Goal: Task Accomplishment & Management: Manage account settings

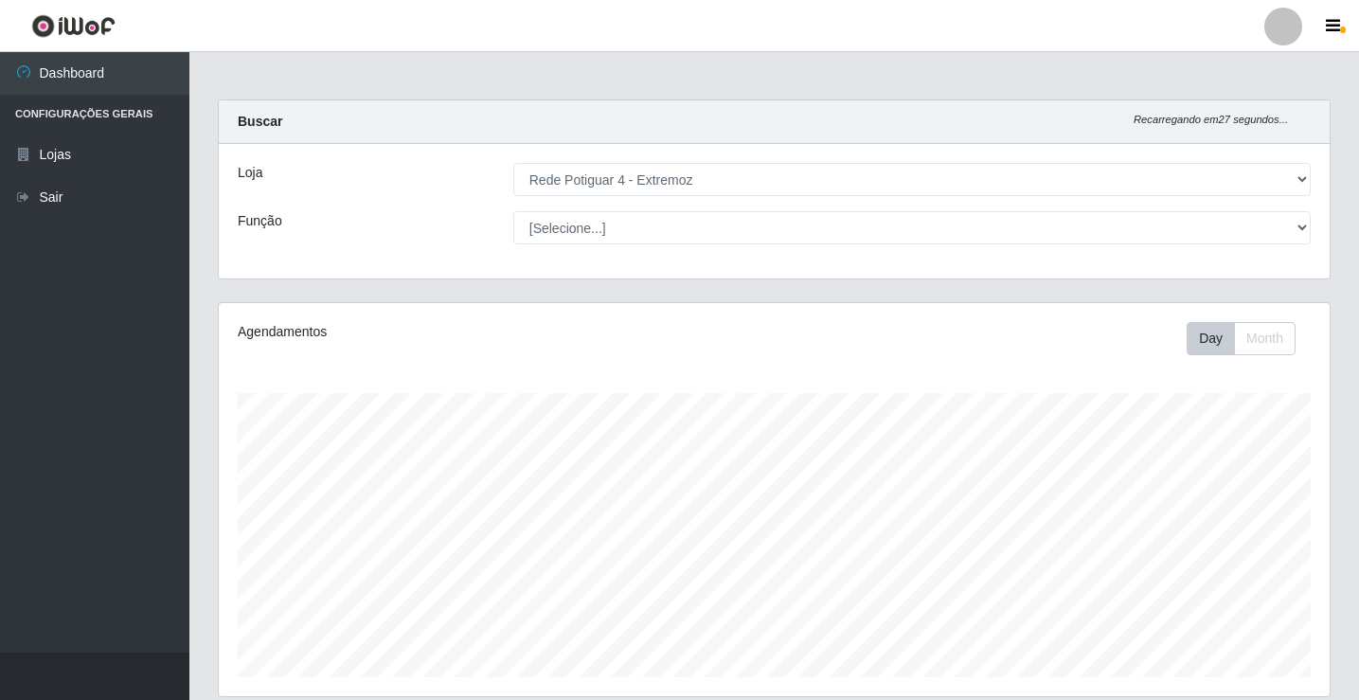
select select "78"
click at [813, 166] on select "[Selecione...] Rede Potiguar 4 - Extremoz" at bounding box center [911, 179] width 797 height 33
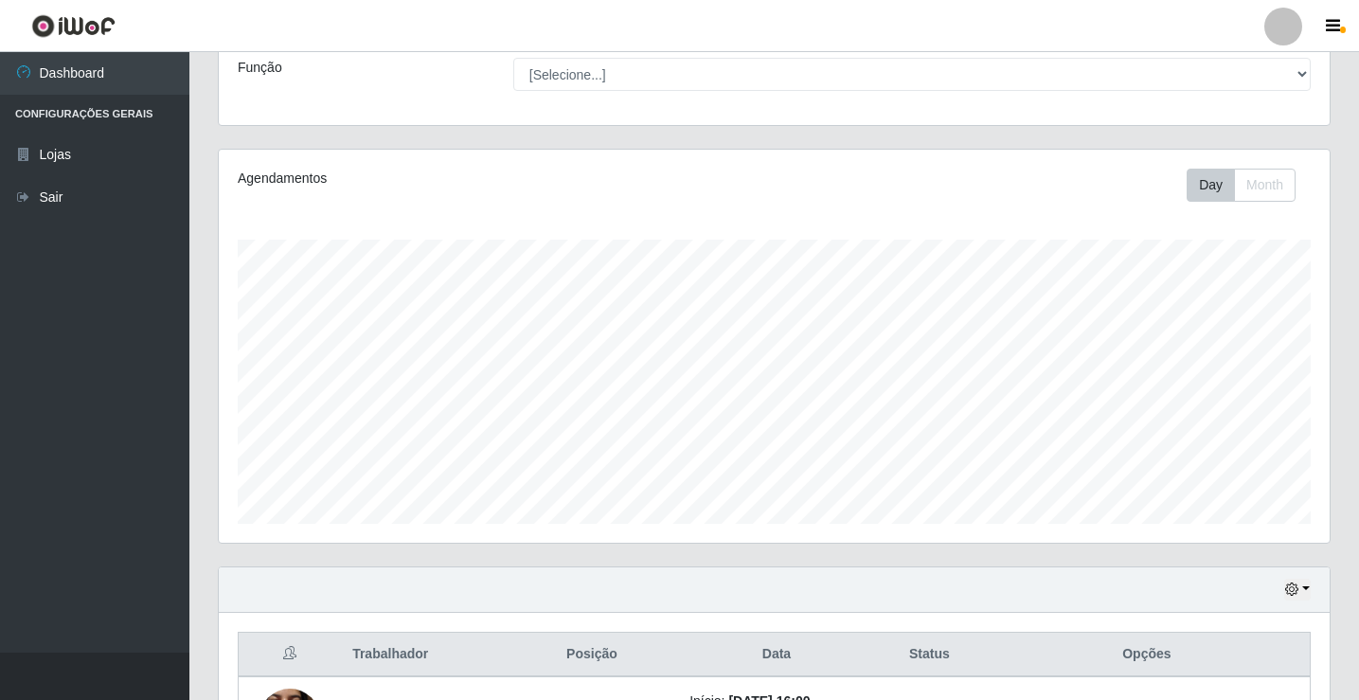
scroll to position [305, 0]
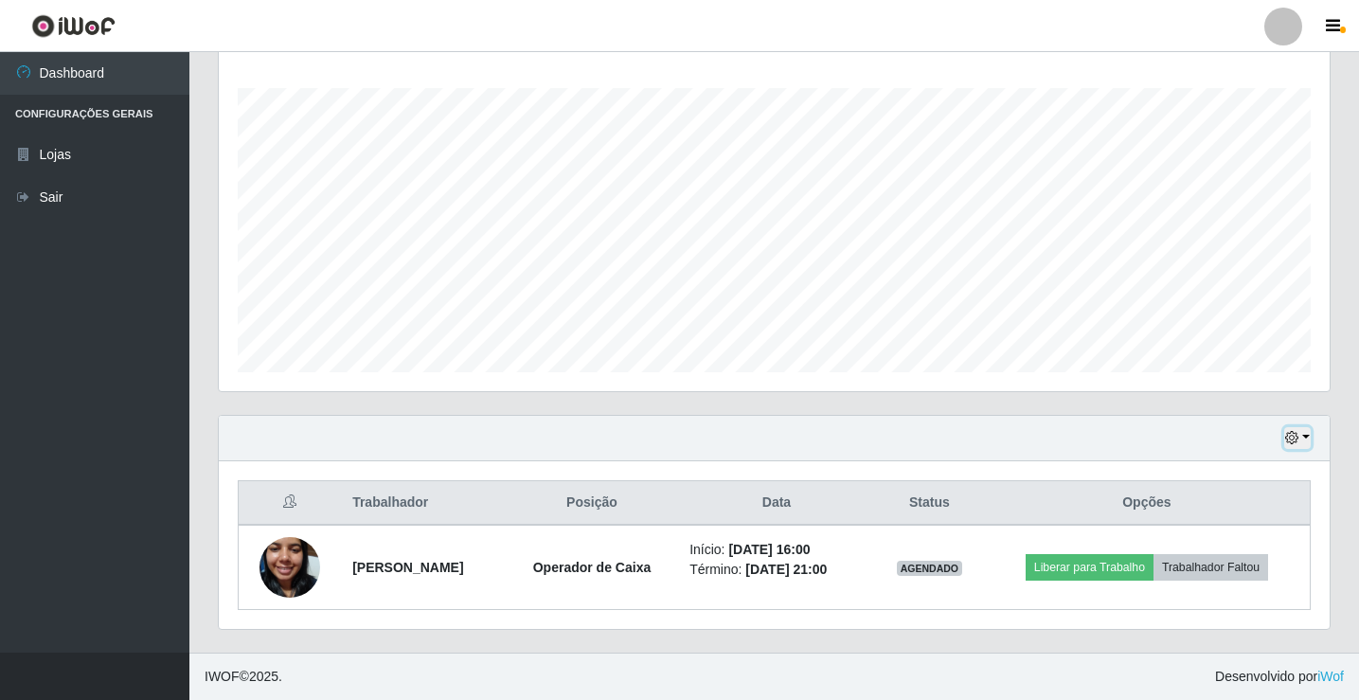
click at [1299, 448] on button "button" at bounding box center [1297, 438] width 27 height 22
click at [575, 404] on div "Agendamentos Day Month 09/07 Agendamentos 10.5" at bounding box center [774, 206] width 1141 height 418
click at [1298, 438] on icon "button" at bounding box center [1291, 437] width 13 height 13
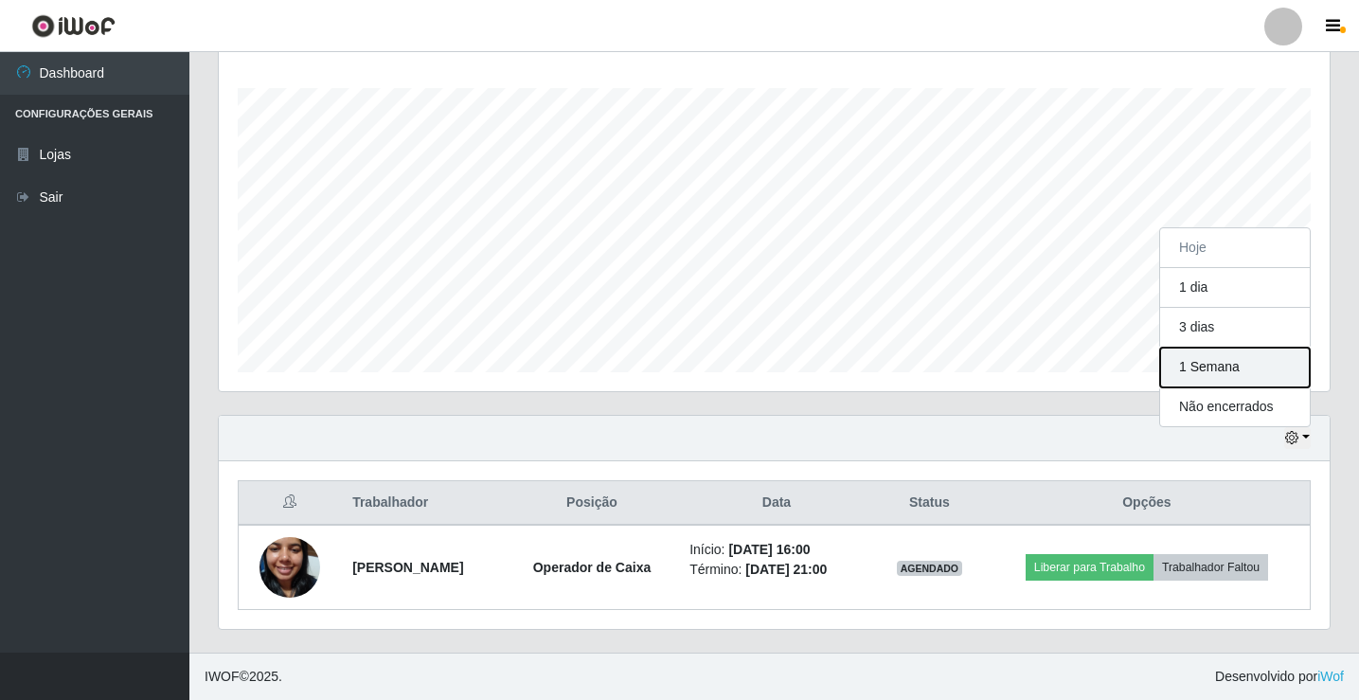
click at [1238, 369] on button "1 Semana" at bounding box center [1235, 368] width 150 height 40
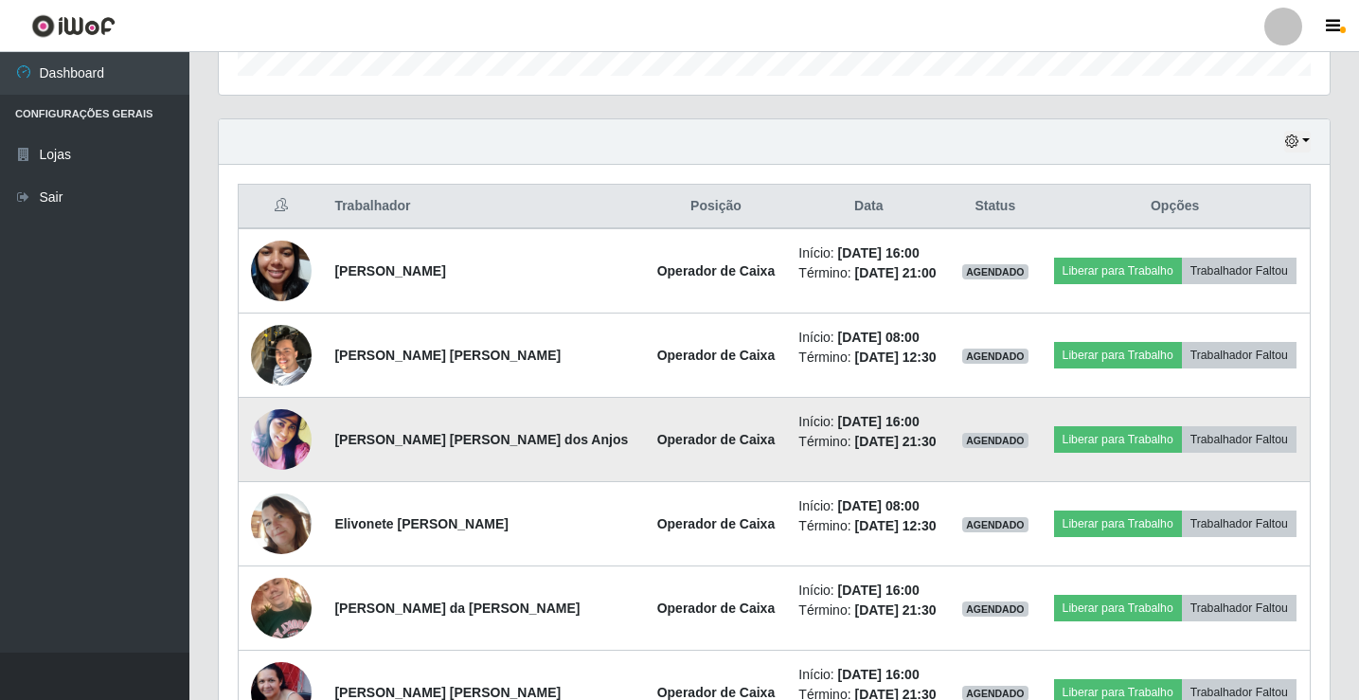
scroll to position [684, 0]
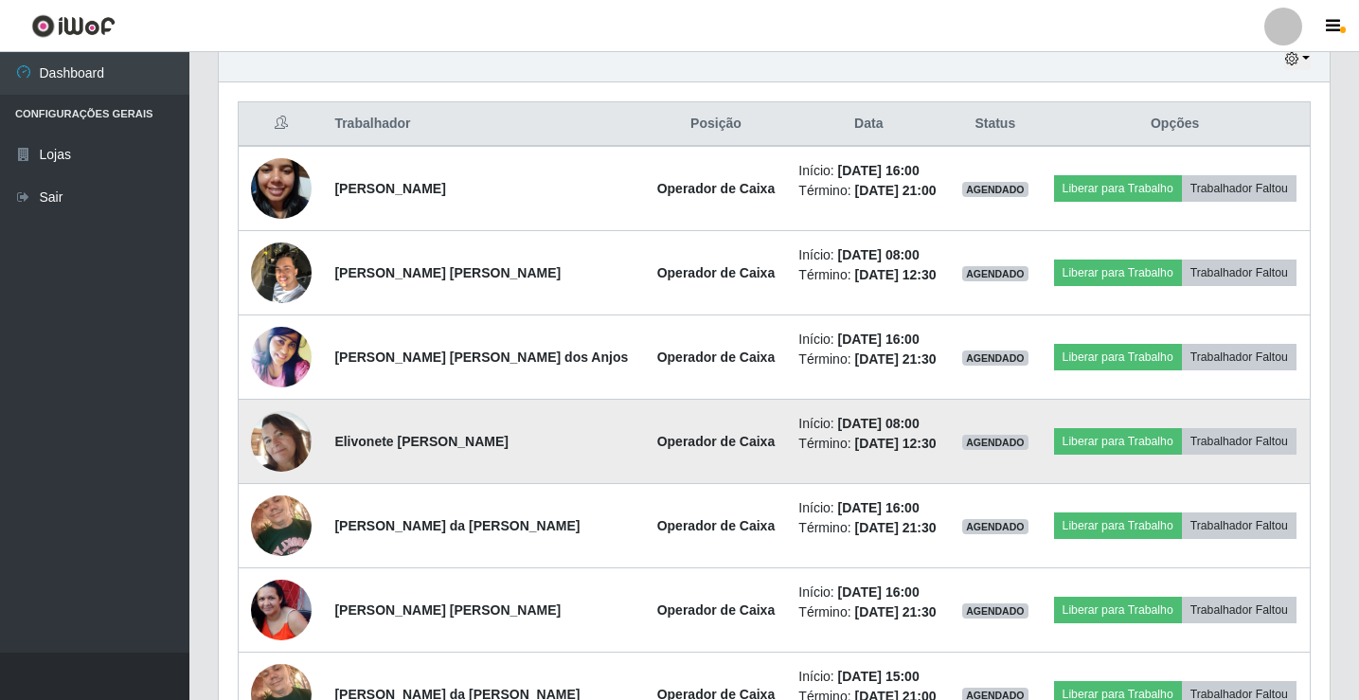
click at [262, 440] on img at bounding box center [281, 441] width 61 height 61
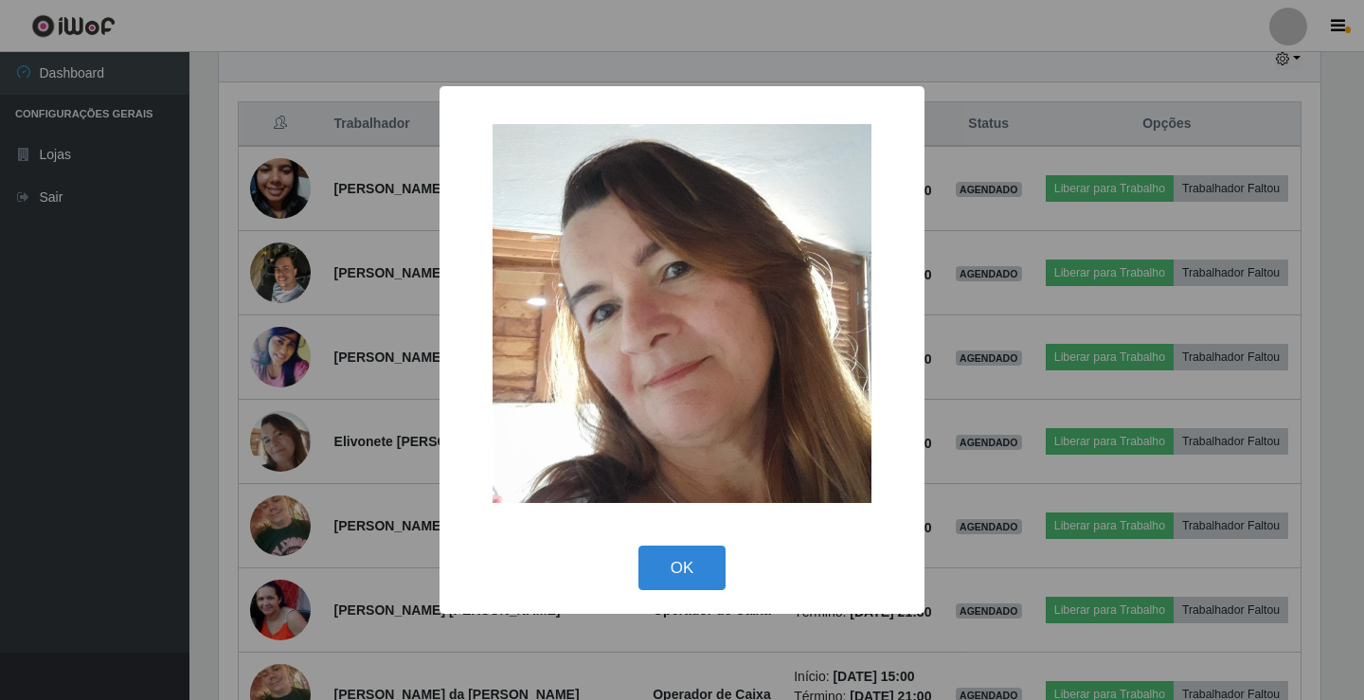
click at [228, 421] on div "× OK Cancel" at bounding box center [682, 350] width 1364 height 700
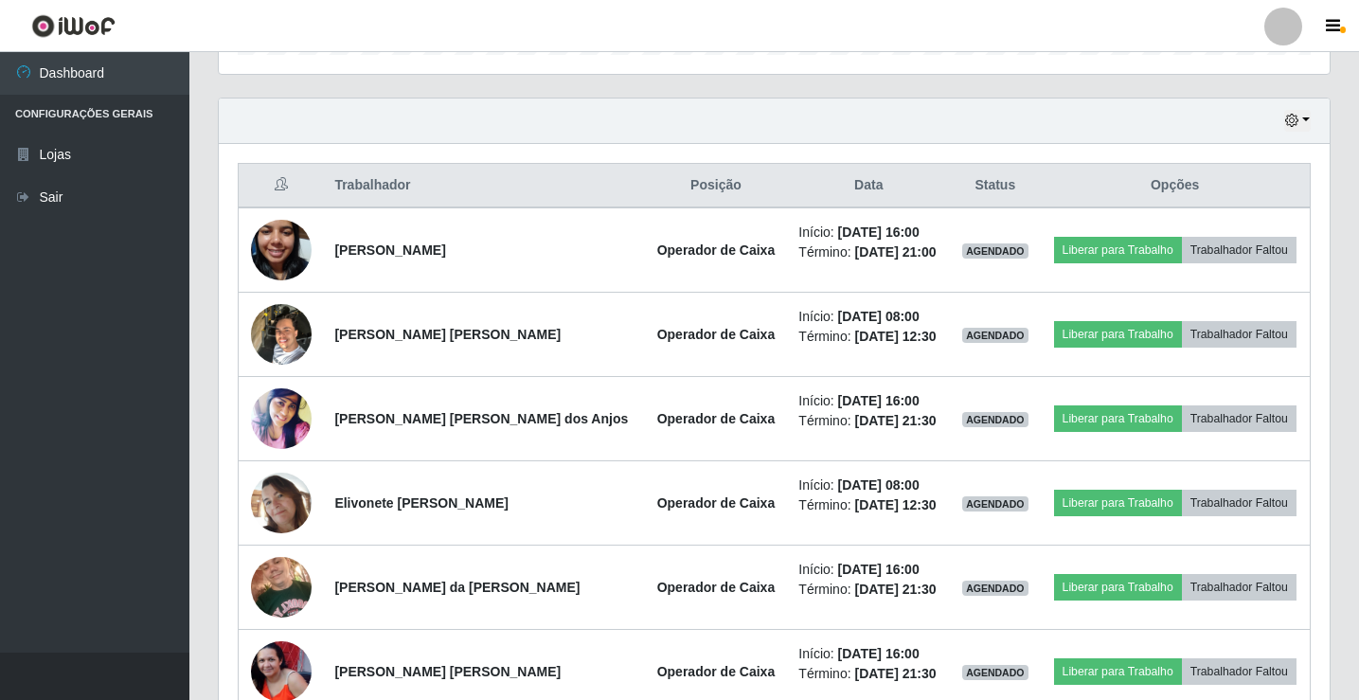
scroll to position [589, 0]
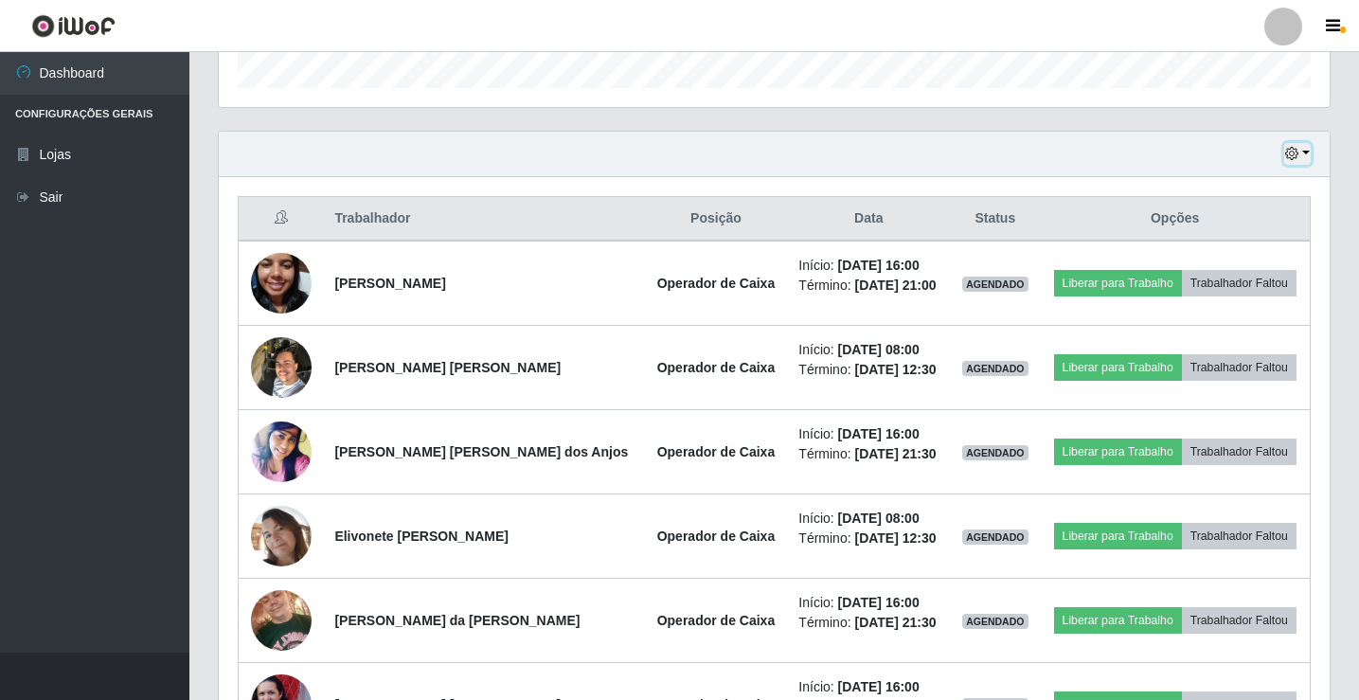
click at [1297, 157] on icon "button" at bounding box center [1291, 153] width 13 height 13
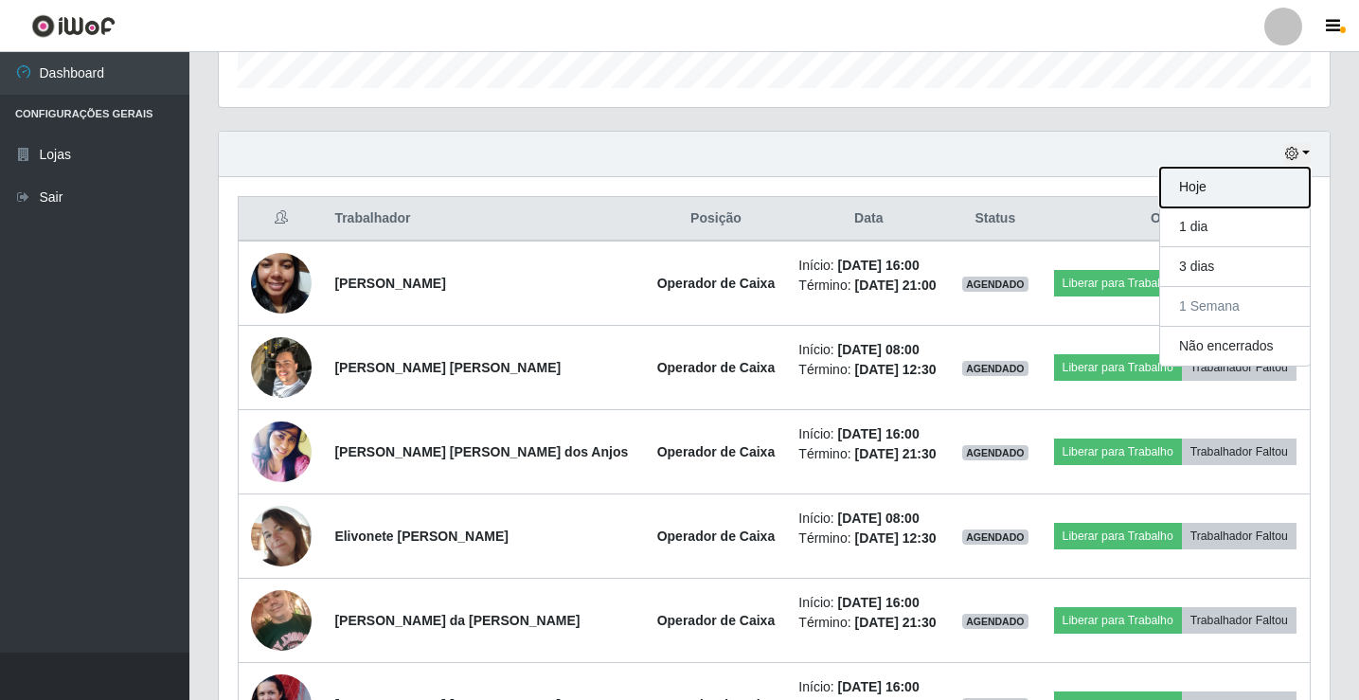
click at [1218, 189] on button "Hoje" at bounding box center [1235, 188] width 150 height 40
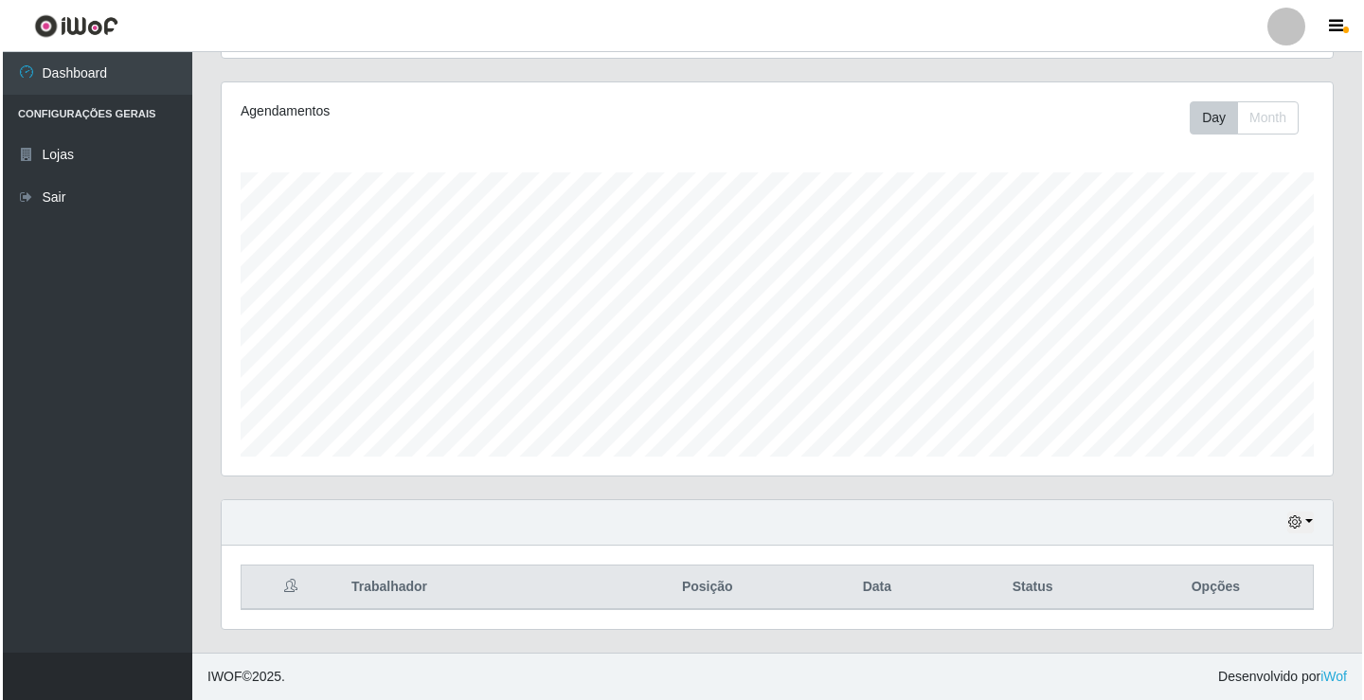
scroll to position [305, 0]
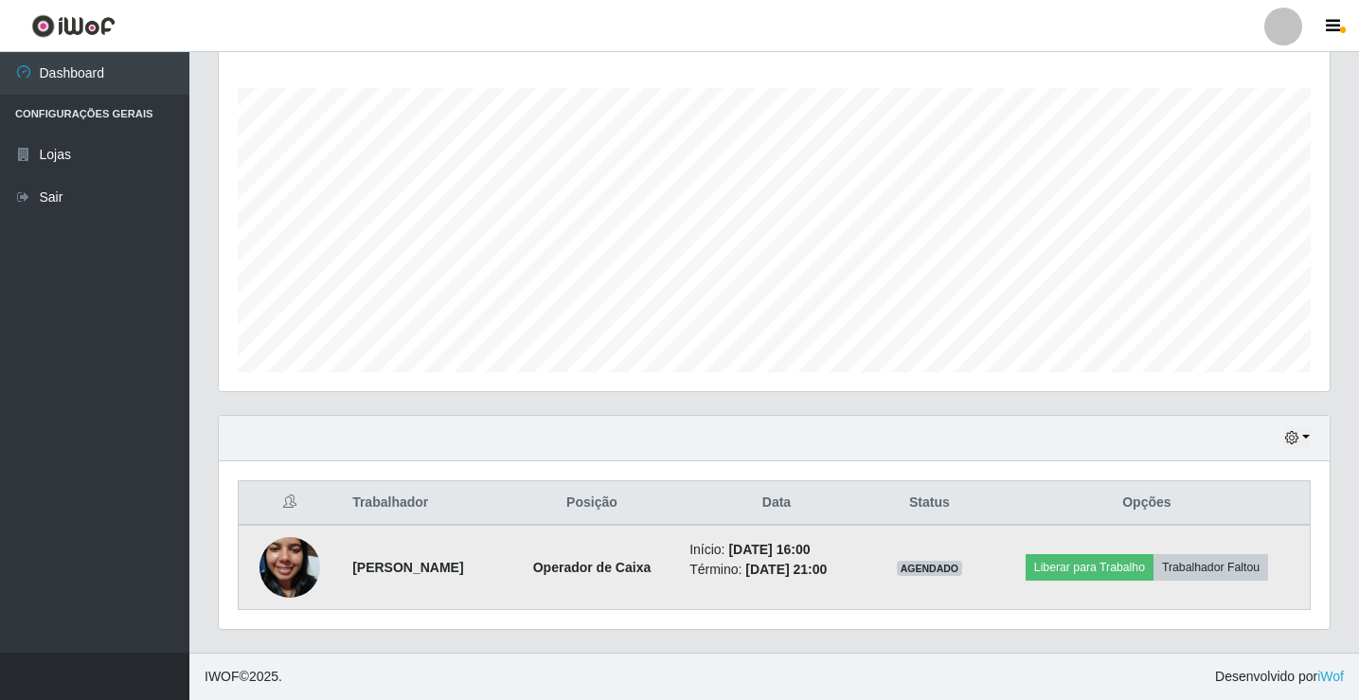
click at [295, 559] on img at bounding box center [290, 567] width 61 height 108
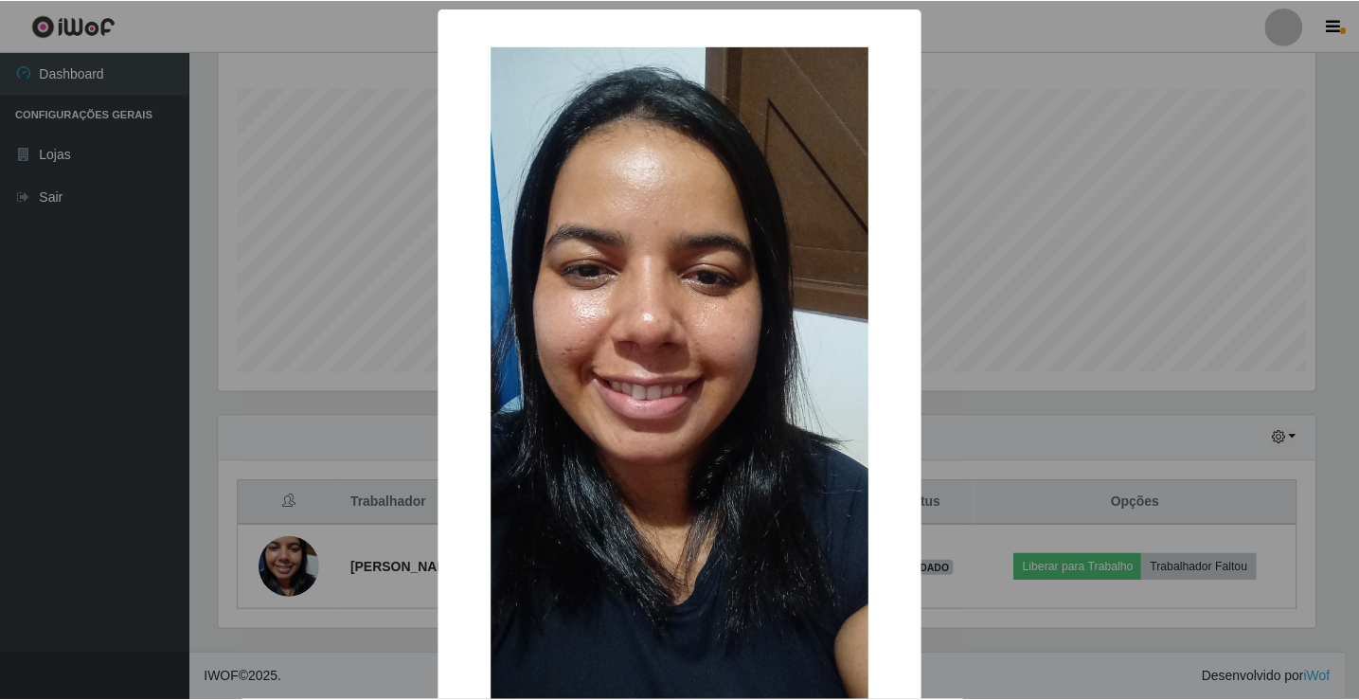
scroll to position [393, 1101]
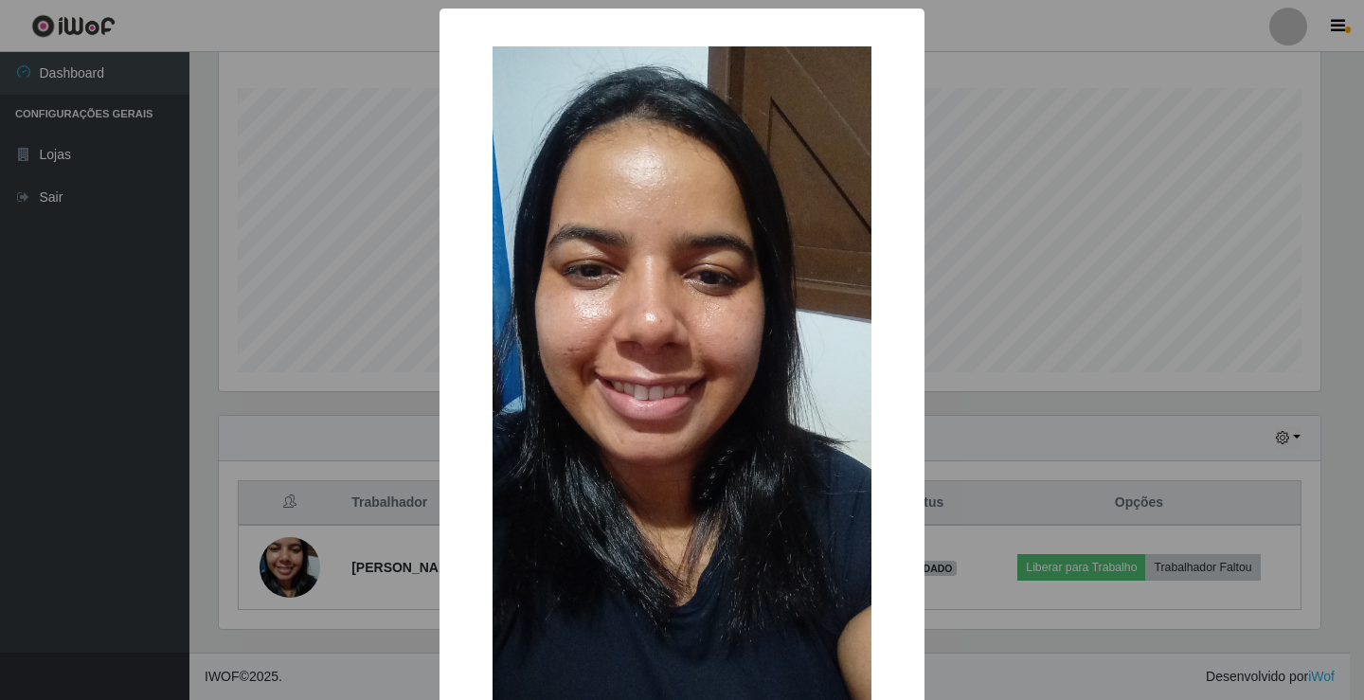
click at [220, 518] on div "× OK Cancel" at bounding box center [682, 350] width 1364 height 700
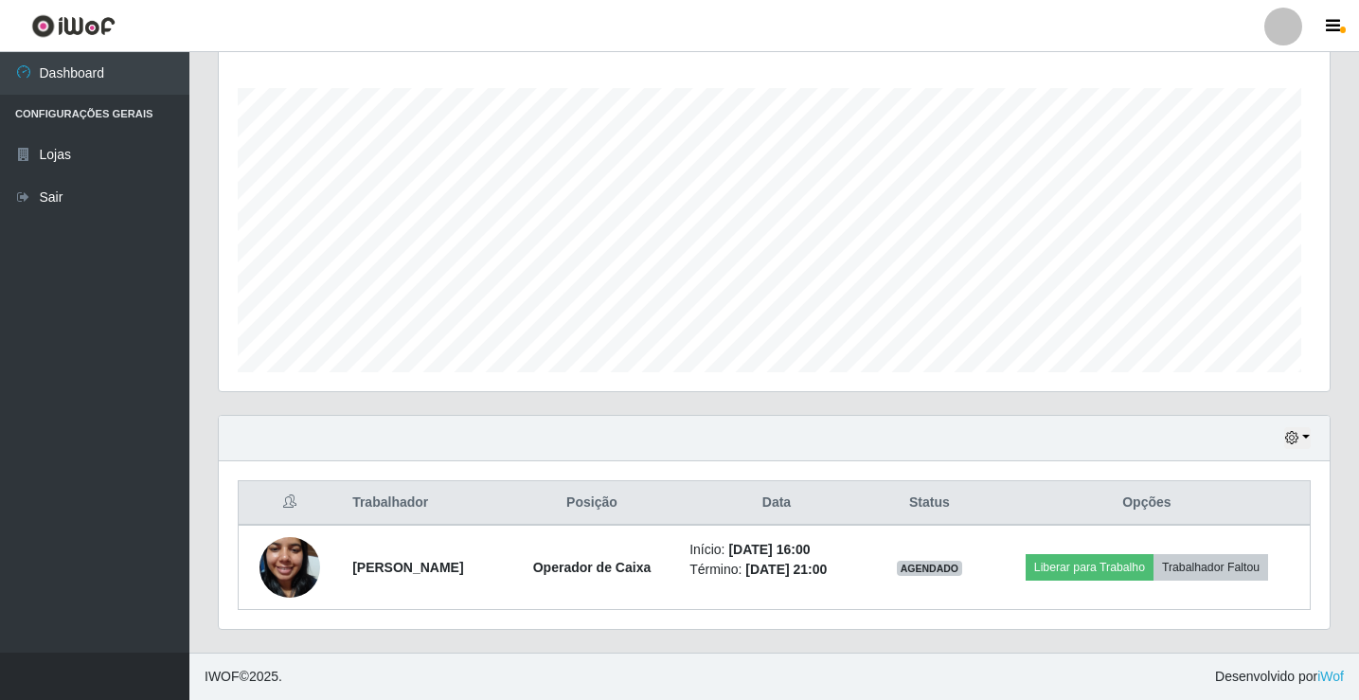
scroll to position [393, 1111]
click at [992, 453] on div "Hoje 1 dia 3 dias 1 Semana Não encerrados" at bounding box center [774, 438] width 1111 height 45
